Goal: Navigation & Orientation: Understand site structure

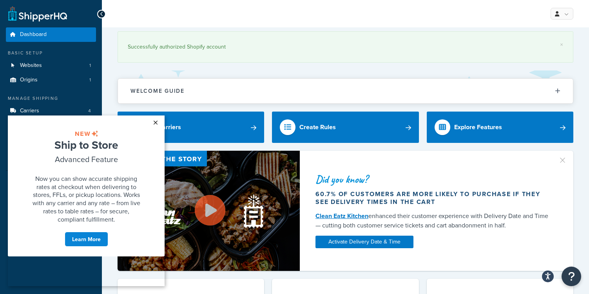
click at [159, 122] on link "×" at bounding box center [156, 123] width 14 height 14
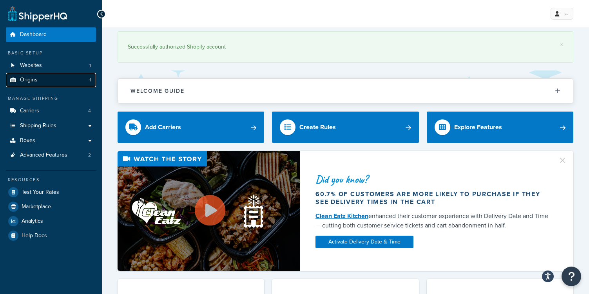
click at [56, 78] on link "Origins 1" at bounding box center [51, 80] width 90 height 15
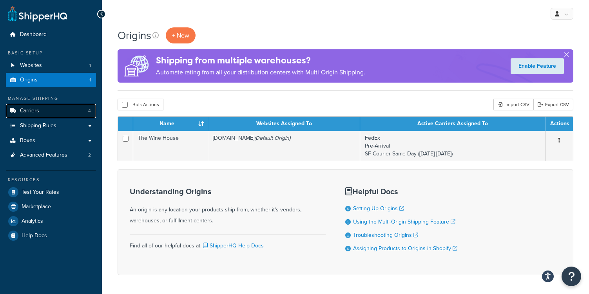
click at [67, 118] on link "Carriers 4" at bounding box center [51, 111] width 90 height 15
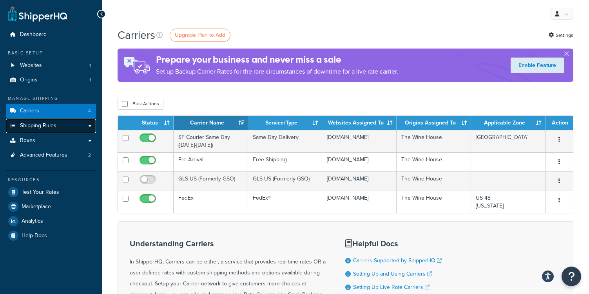
click at [33, 129] on span "Shipping Rules" at bounding box center [38, 126] width 36 height 7
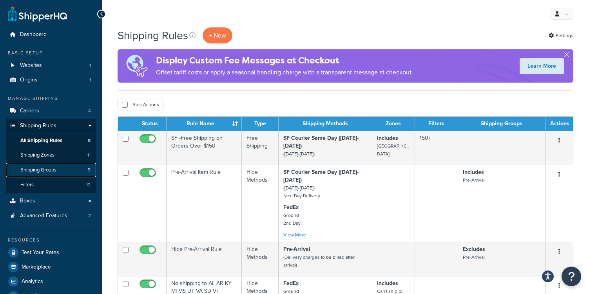
click at [46, 170] on span "Shipping Groups" at bounding box center [38, 170] width 36 height 7
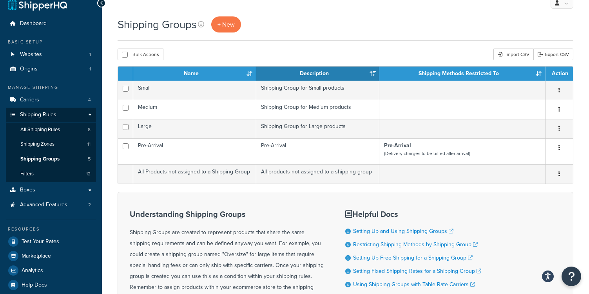
scroll to position [25, 0]
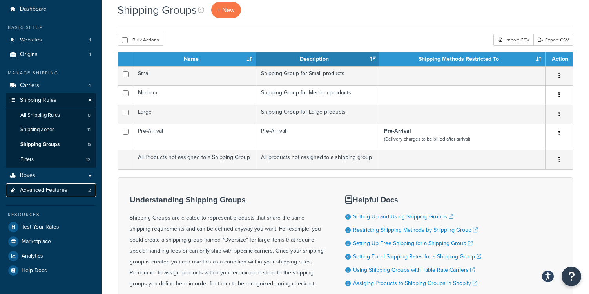
click at [72, 192] on link "Advanced Features 2" at bounding box center [51, 190] width 90 height 15
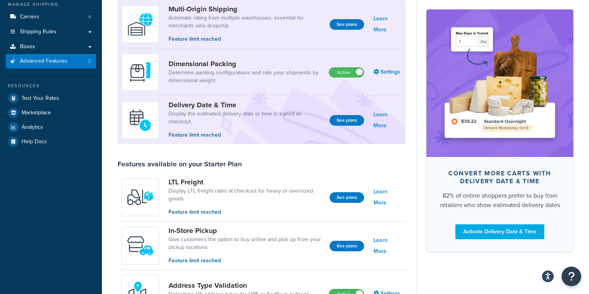
scroll to position [122, 0]
